Goal: Task Accomplishment & Management: Manage account settings

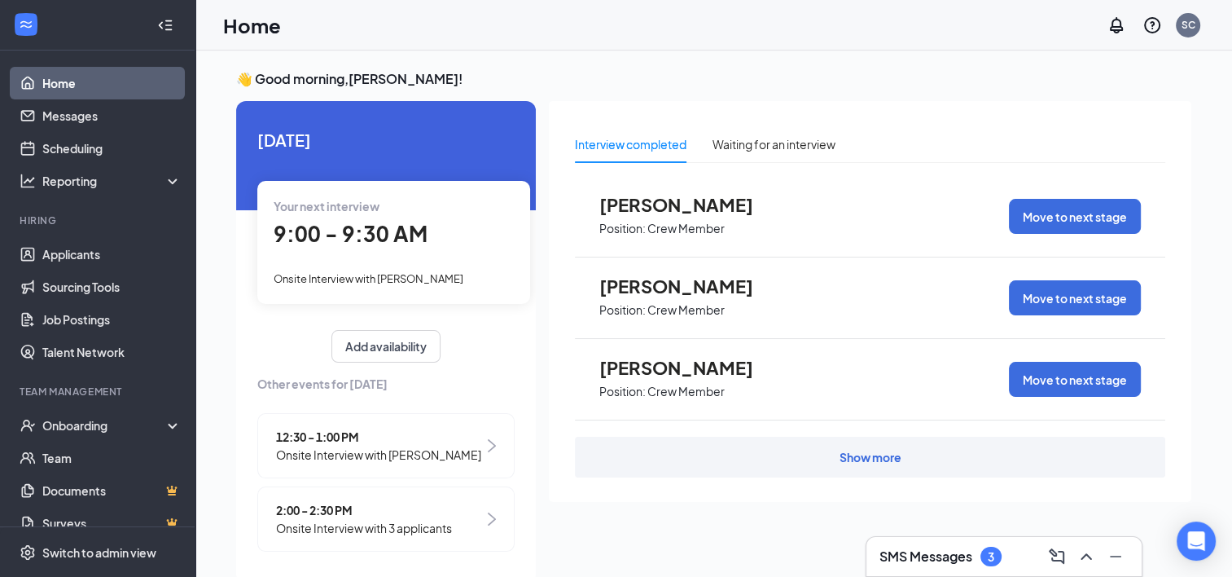
click at [720, 368] on span "[PERSON_NAME]" at bounding box center [688, 367] width 179 height 21
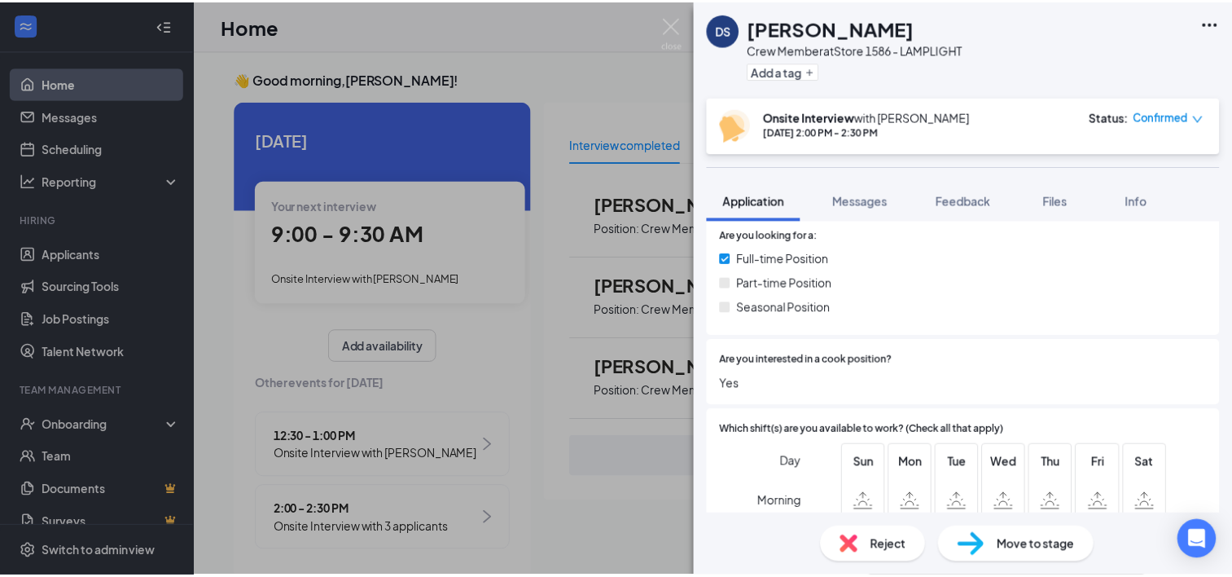
scroll to position [617, 0]
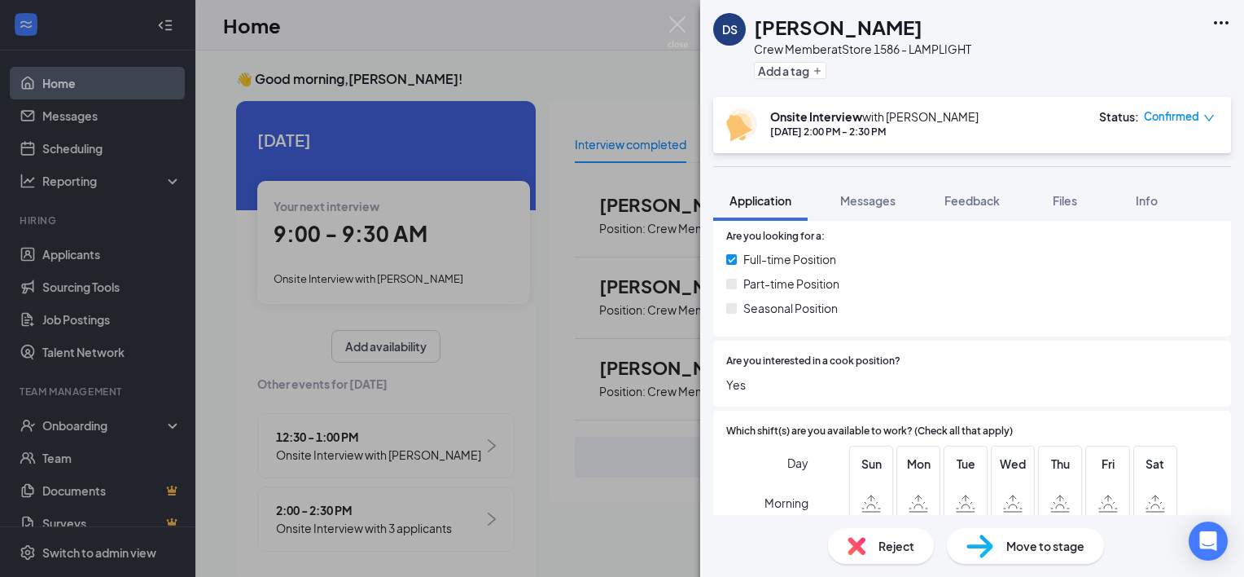
click at [862, 532] on div "Reject" at bounding box center [881, 546] width 106 height 36
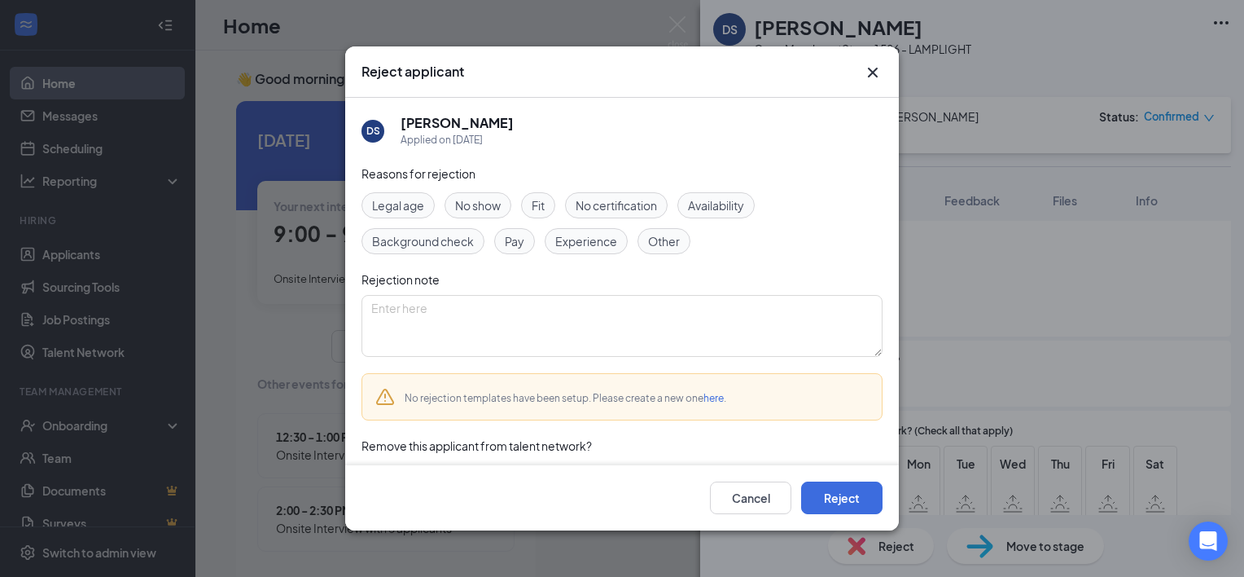
click at [660, 235] on span "Other" at bounding box center [664, 241] width 32 height 18
click at [673, 239] on span "Other" at bounding box center [664, 241] width 32 height 18
click at [715, 196] on span "Availability" at bounding box center [716, 205] width 56 height 18
click at [719, 192] on div "Availability" at bounding box center [716, 205] width 77 height 26
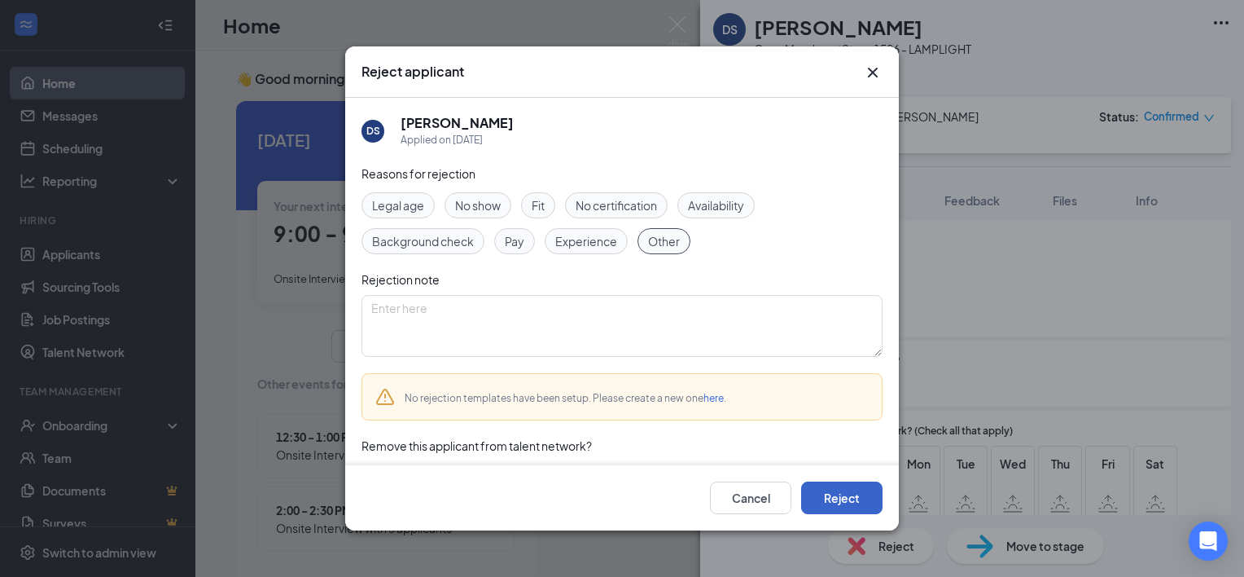
click at [821, 506] on button "Reject" at bounding box center [841, 497] width 81 height 33
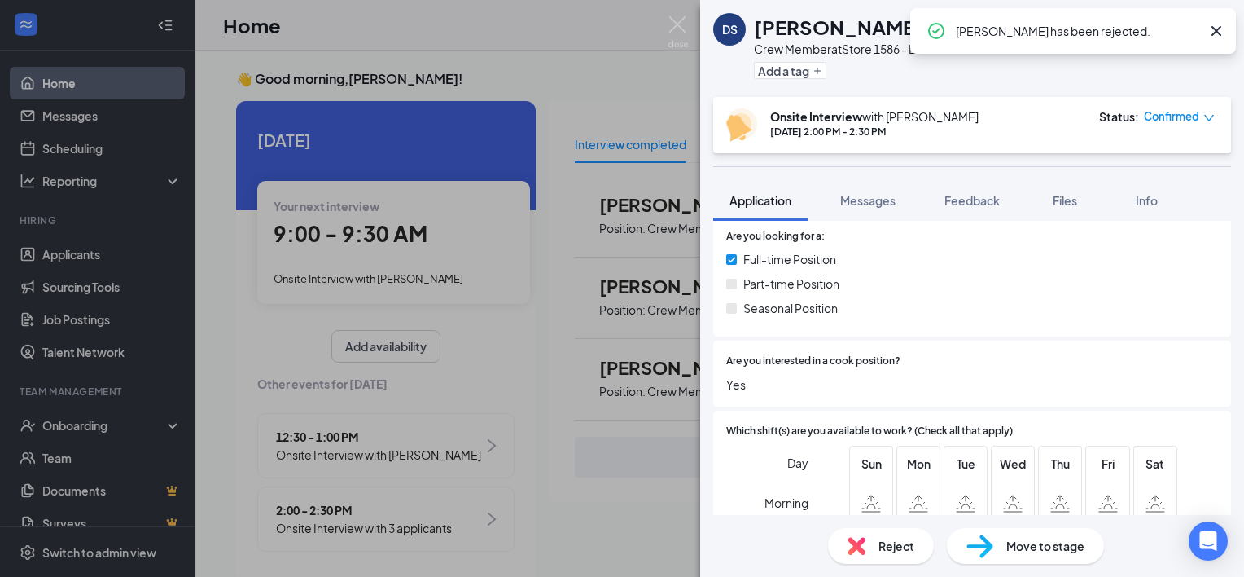
click at [488, 238] on div "DS [PERSON_NAME] Crew Member at Store 1586 - LAMPLIGHT Add a tag Onsite Intervi…" at bounding box center [622, 288] width 1244 height 577
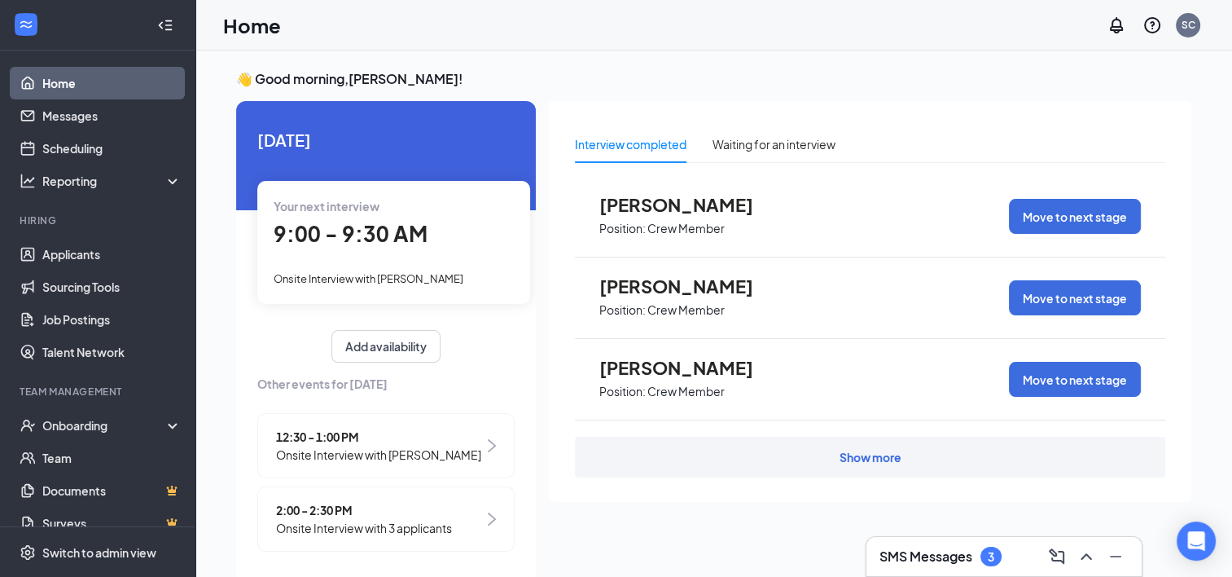
click at [603, 461] on div "Show more" at bounding box center [870, 456] width 590 height 41
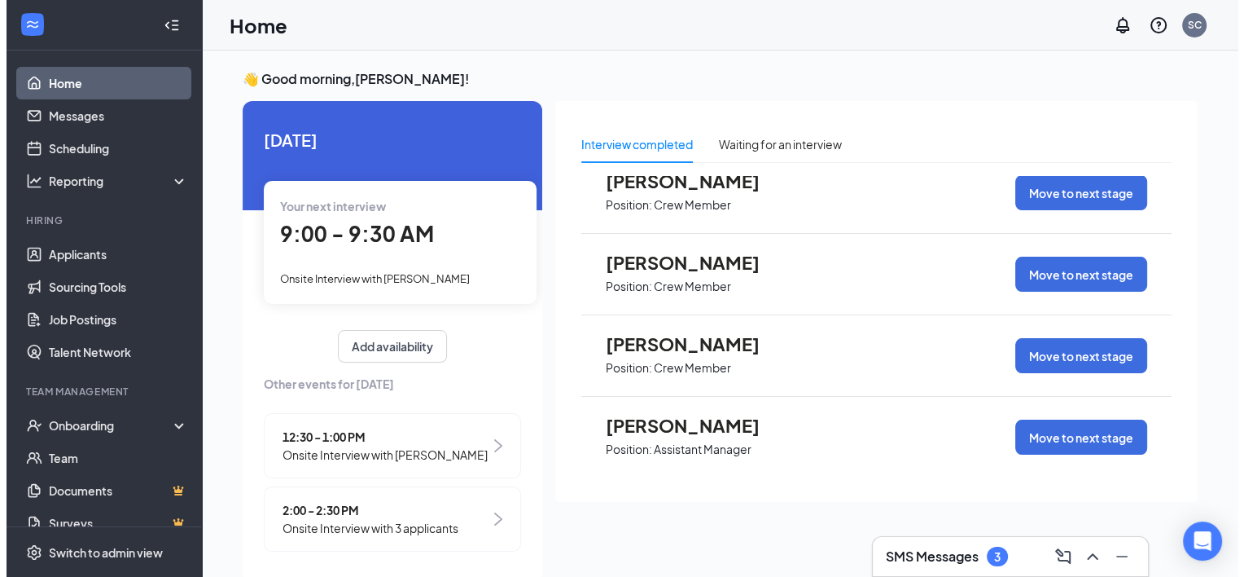
scroll to position [34, 0]
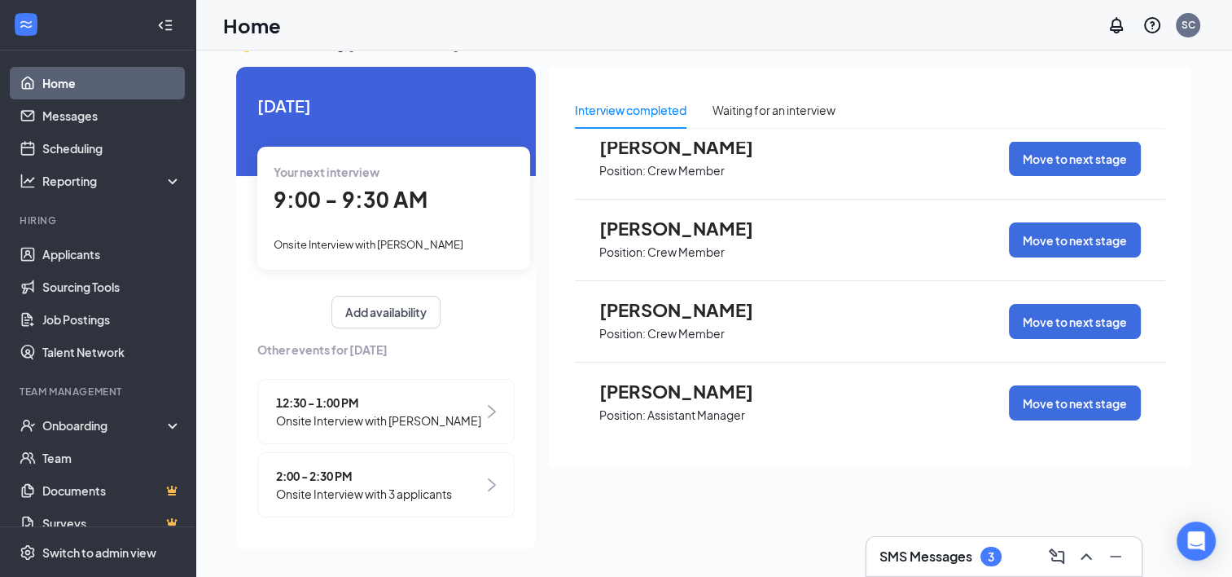
click at [723, 383] on span "[PERSON_NAME]" at bounding box center [688, 390] width 179 height 21
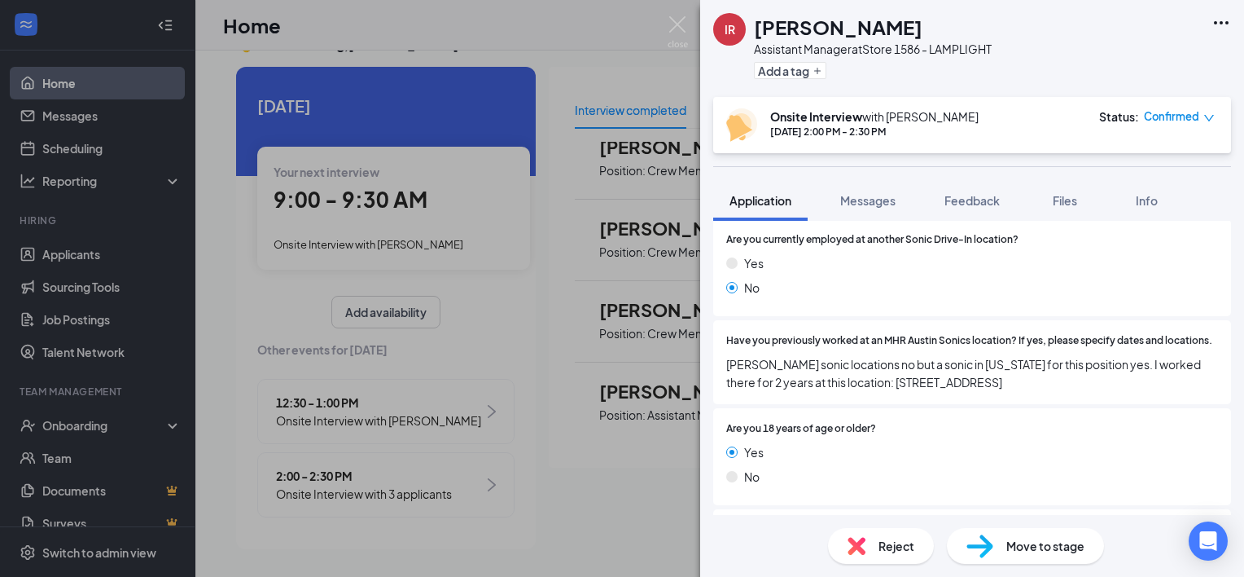
scroll to position [243, 0]
click at [1024, 542] on span "Move to stage" at bounding box center [1046, 546] width 78 height 18
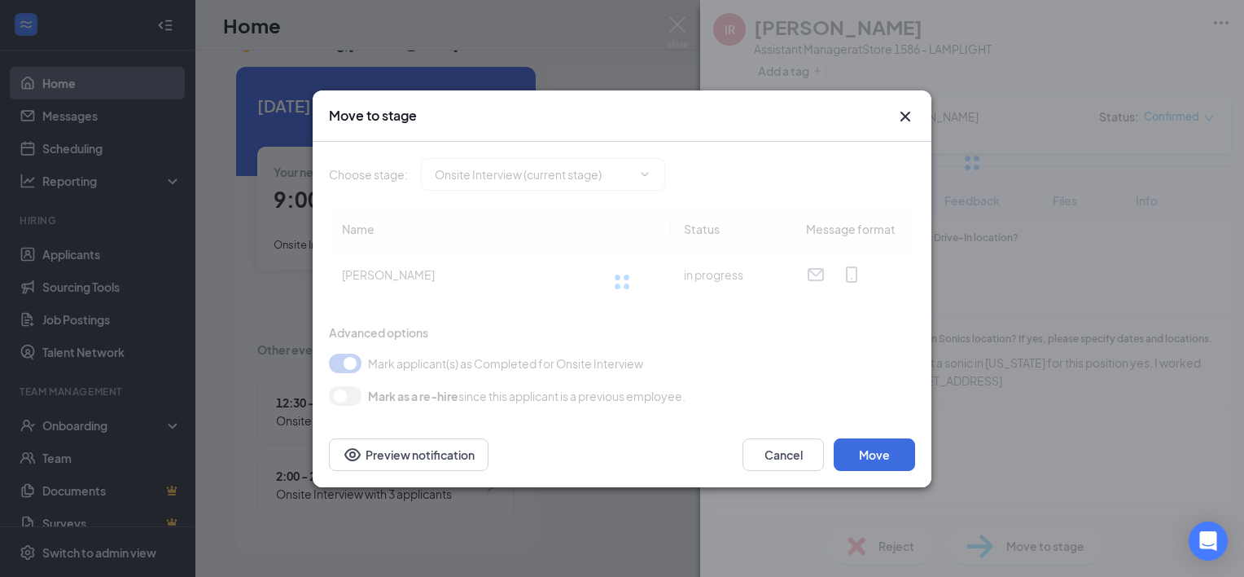
type input "Hiring Complete (final stage)"
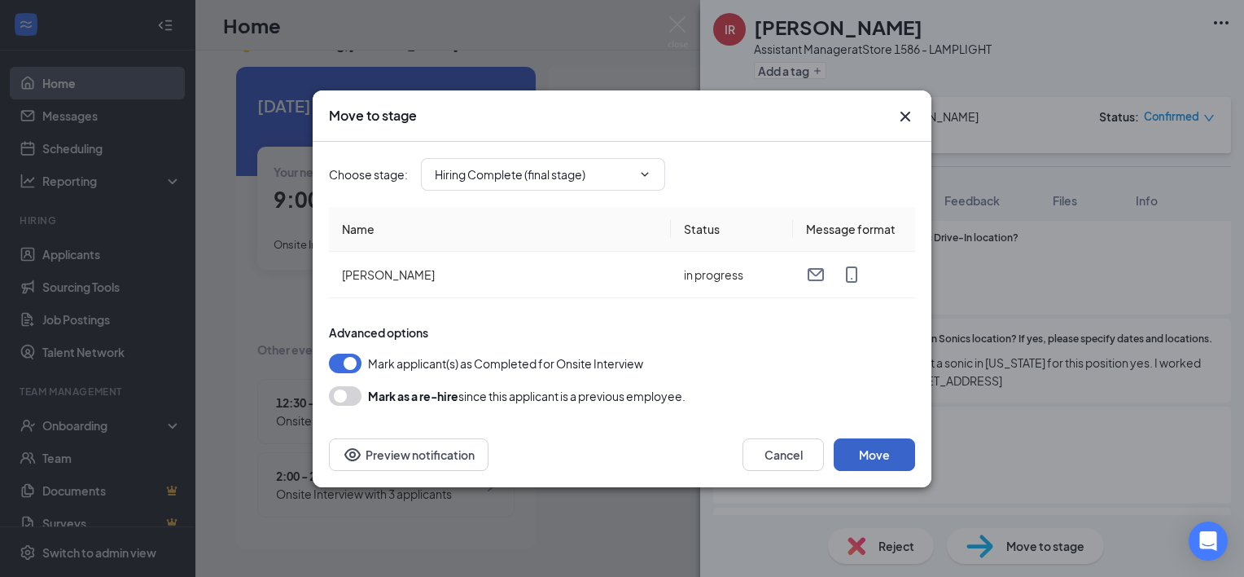
click at [866, 463] on button "Move" at bounding box center [874, 454] width 81 height 33
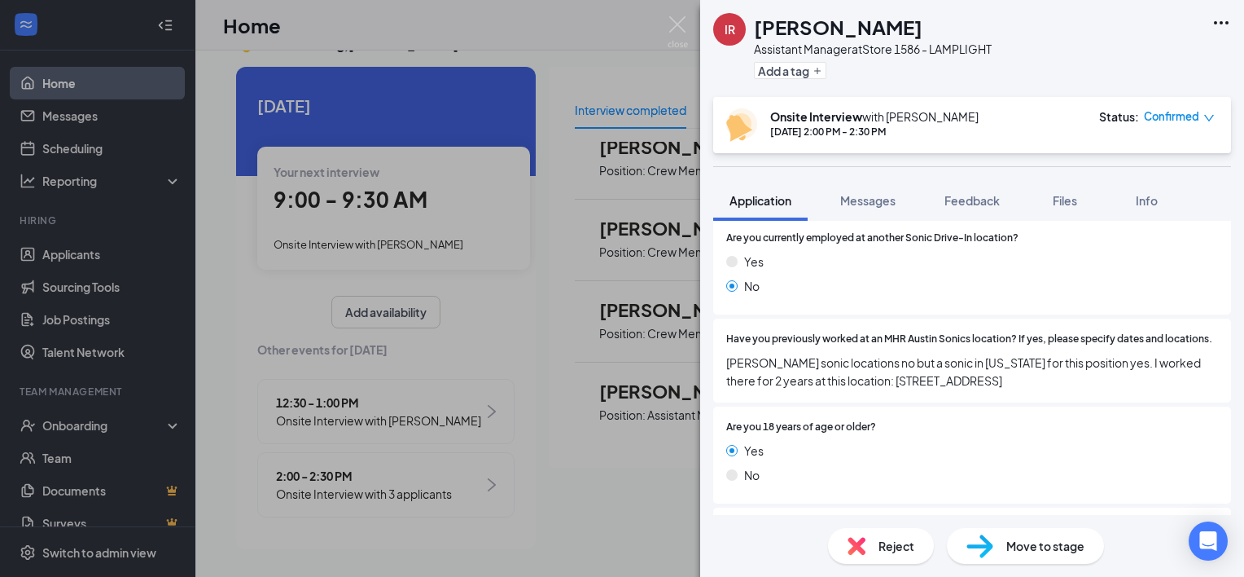
click at [453, 220] on div "IR [PERSON_NAME] Assistant Manager at Store 1586 - LAMPLIGHT Add a tag Onsite I…" at bounding box center [622, 288] width 1244 height 577
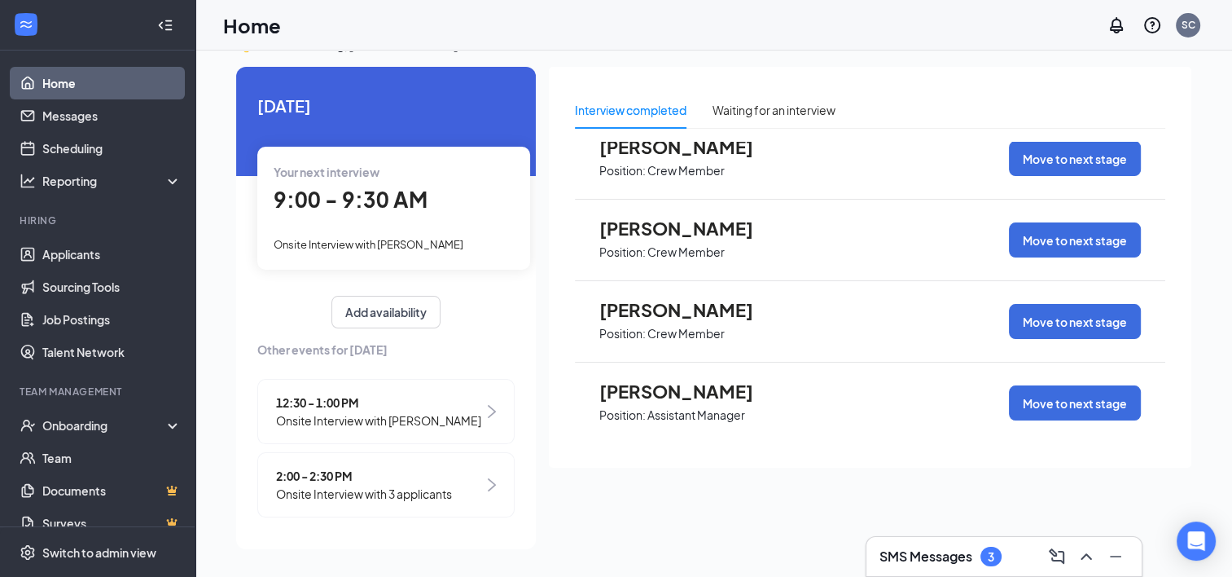
click at [788, 395] on div "[PERSON_NAME] Position: Assistant Manager Move to next stage" at bounding box center [870, 402] width 590 height 81
click at [1016, 399] on button "Move to next stage" at bounding box center [1075, 402] width 132 height 35
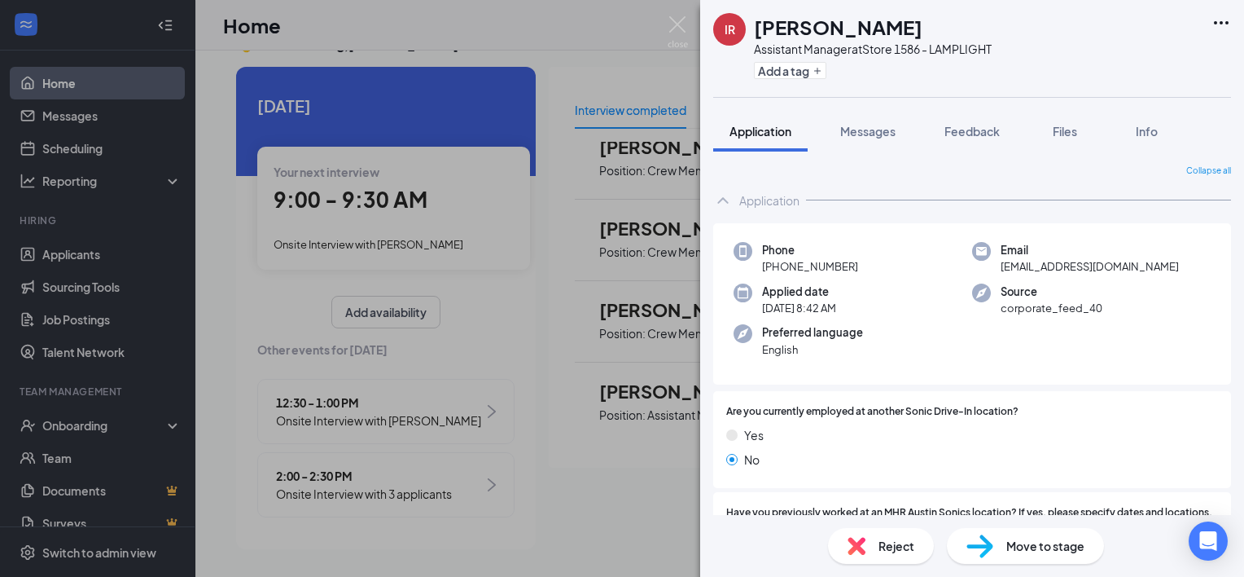
click at [981, 537] on img at bounding box center [980, 546] width 27 height 24
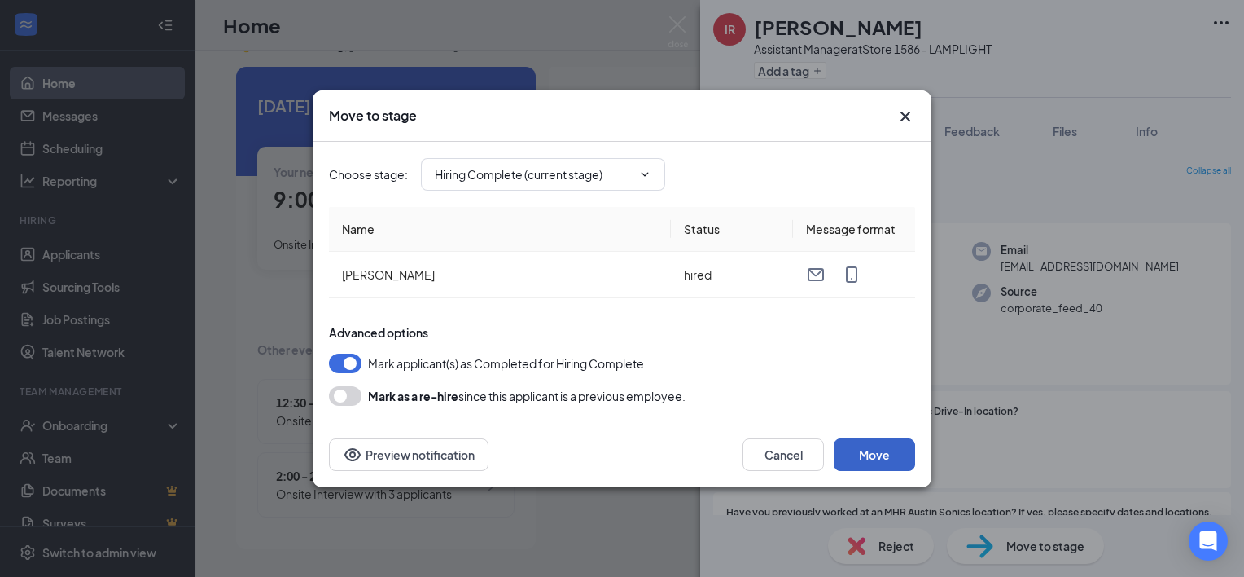
click at [856, 454] on button "Move" at bounding box center [874, 454] width 81 height 33
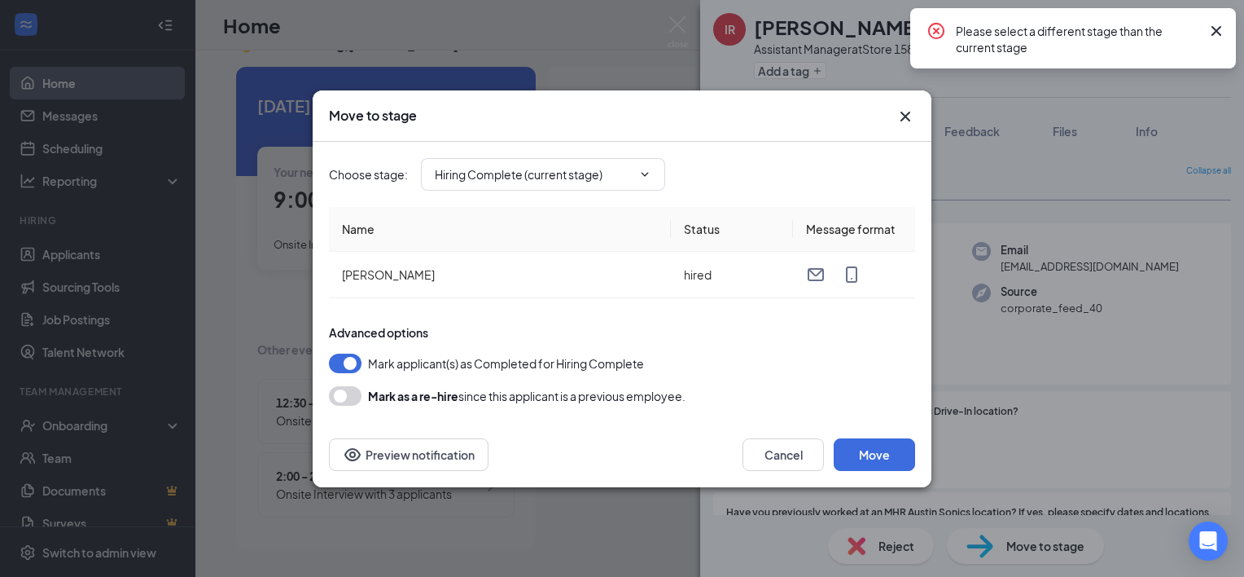
click at [465, 86] on div "Move to stage Choose stage : Hiring Complete (current stage) Name Status Messag…" at bounding box center [622, 288] width 1244 height 577
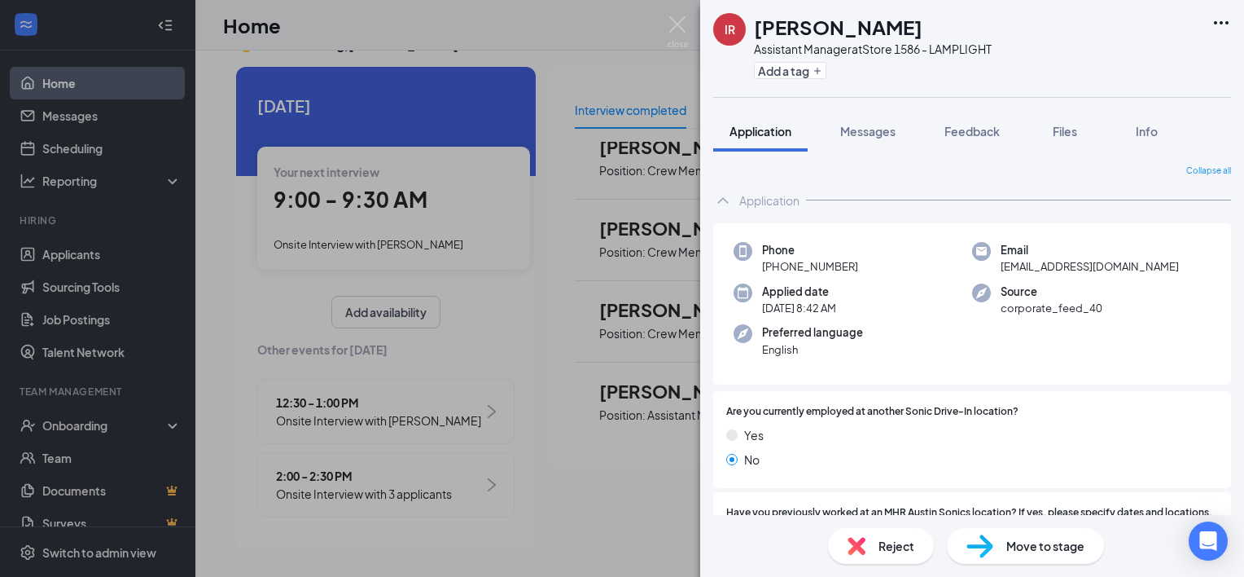
click at [554, 195] on div "IR [PERSON_NAME] Assistant Manager at Store 1586 - LAMPLIGHT Add a tag Applicat…" at bounding box center [622, 288] width 1244 height 577
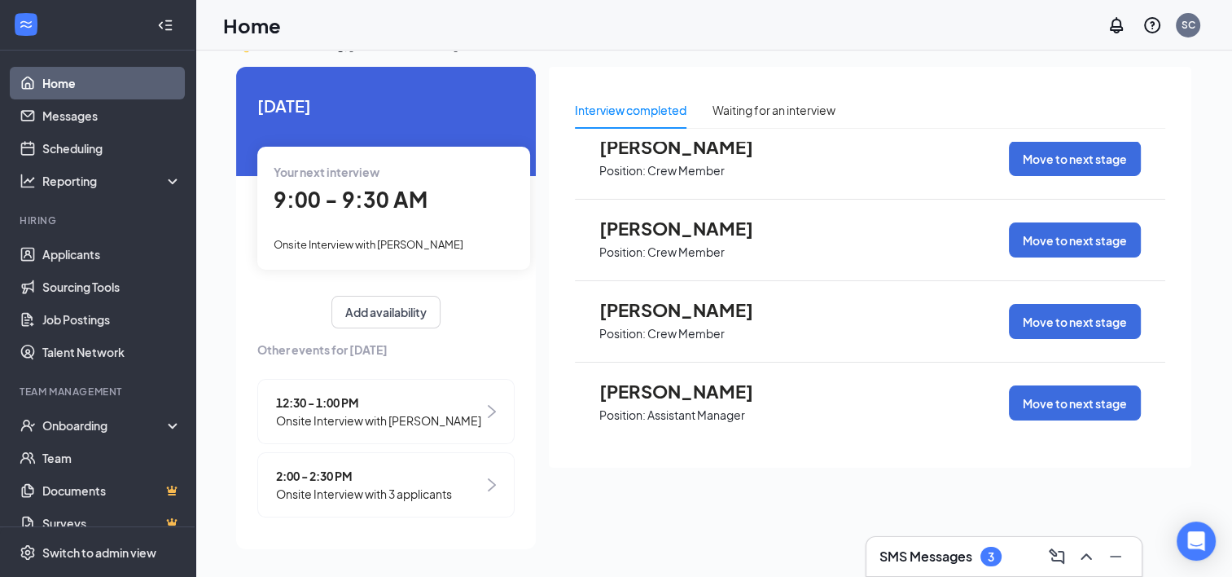
click at [782, 249] on div "[PERSON_NAME] Position: Crew Member Move to next stage" at bounding box center [870, 240] width 590 height 81
click at [676, 232] on span "[PERSON_NAME]" at bounding box center [688, 227] width 179 height 21
